Goal: Find specific page/section: Find specific page/section

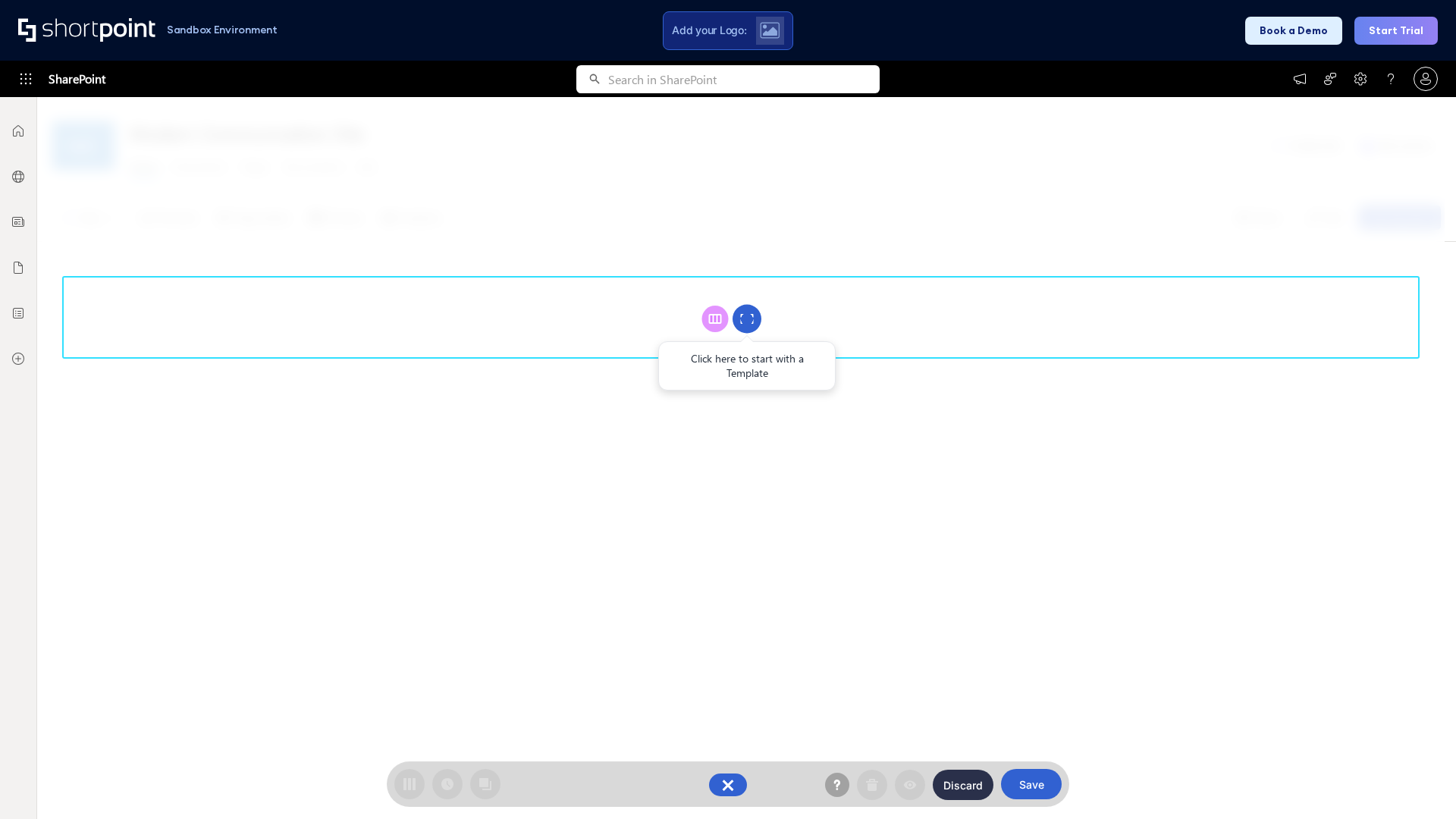
click at [747, 319] on circle at bounding box center [747, 320] width 29 height 29
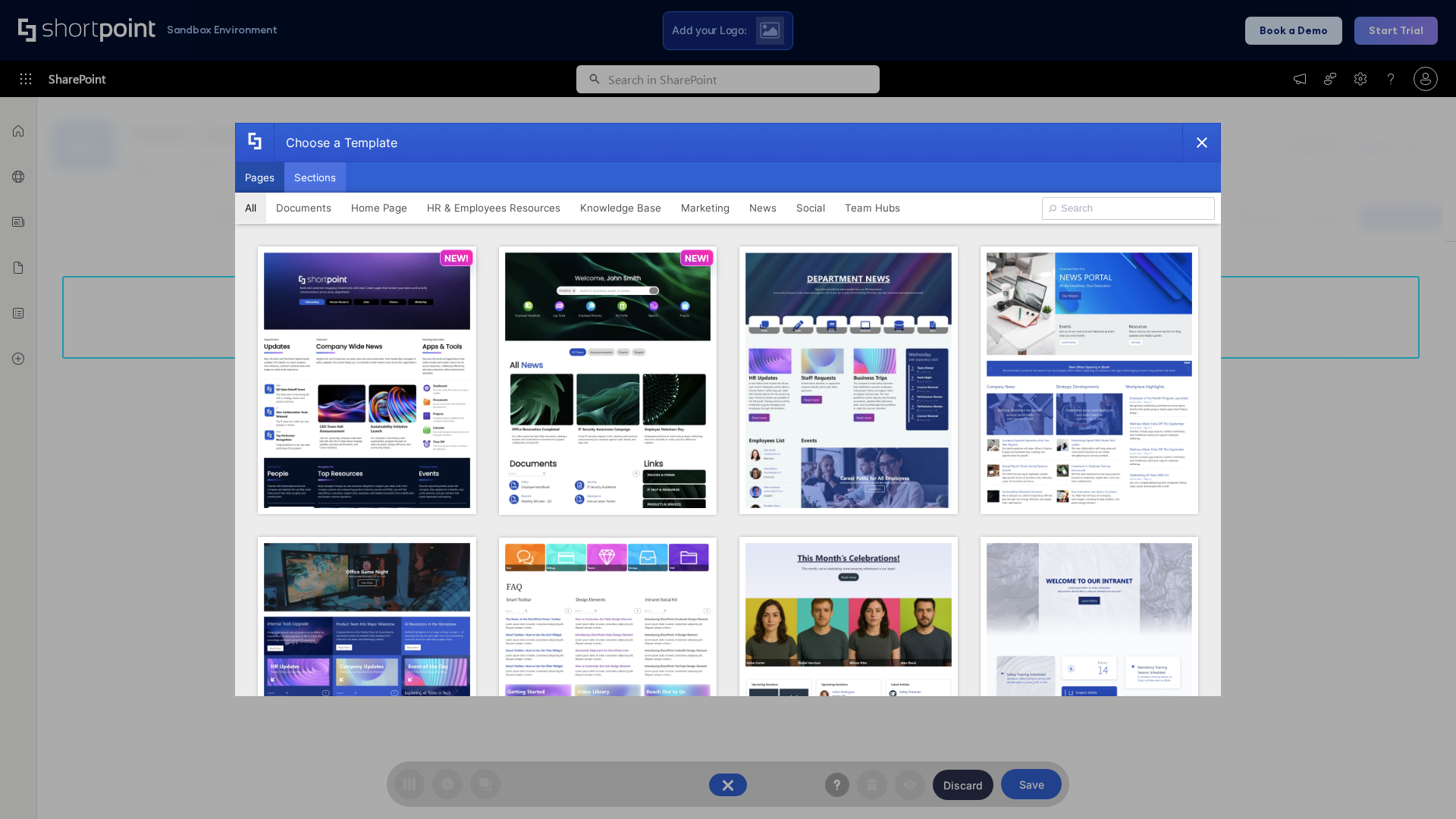
click at [315, 177] on button "Sections" at bounding box center [315, 177] width 62 height 31
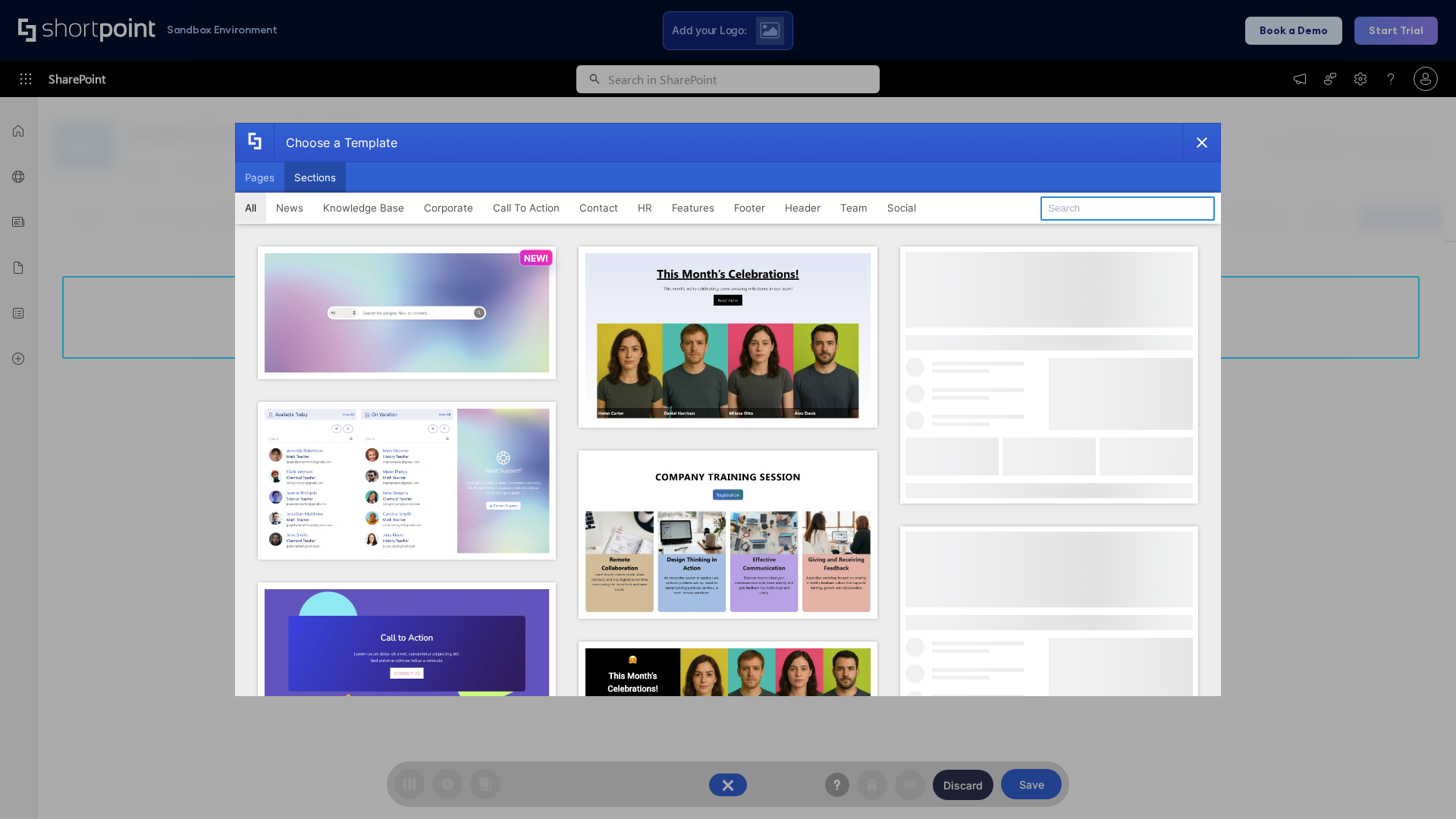
type input "CTA 2"
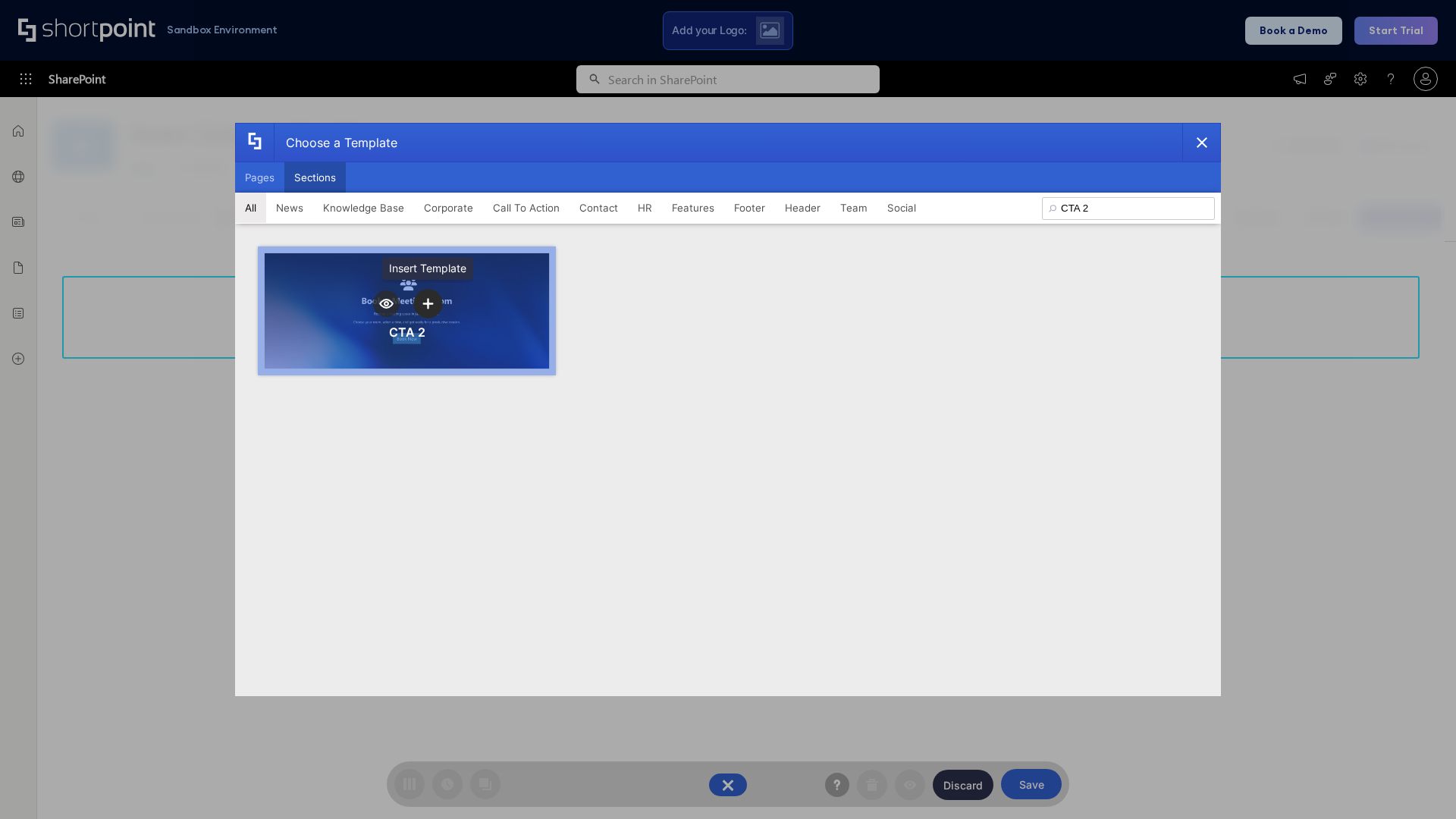
click at [428, 304] on icon "template selector" at bounding box center [427, 303] width 10 height 10
